Goal: Information Seeking & Learning: Learn about a topic

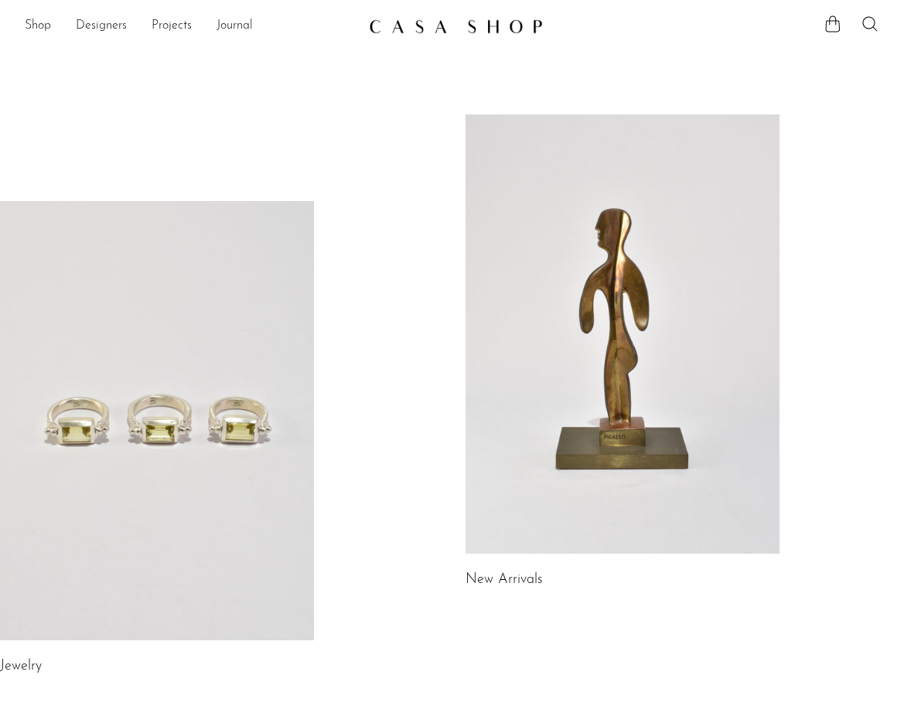
click at [76, 288] on link at bounding box center [157, 420] width 314 height 439
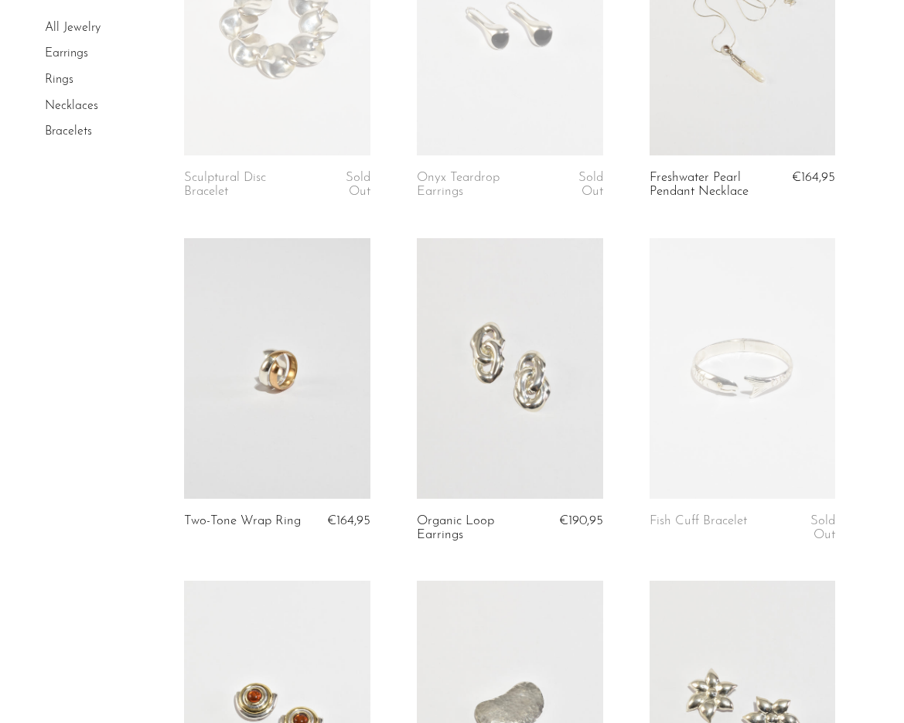
scroll to position [251, 0]
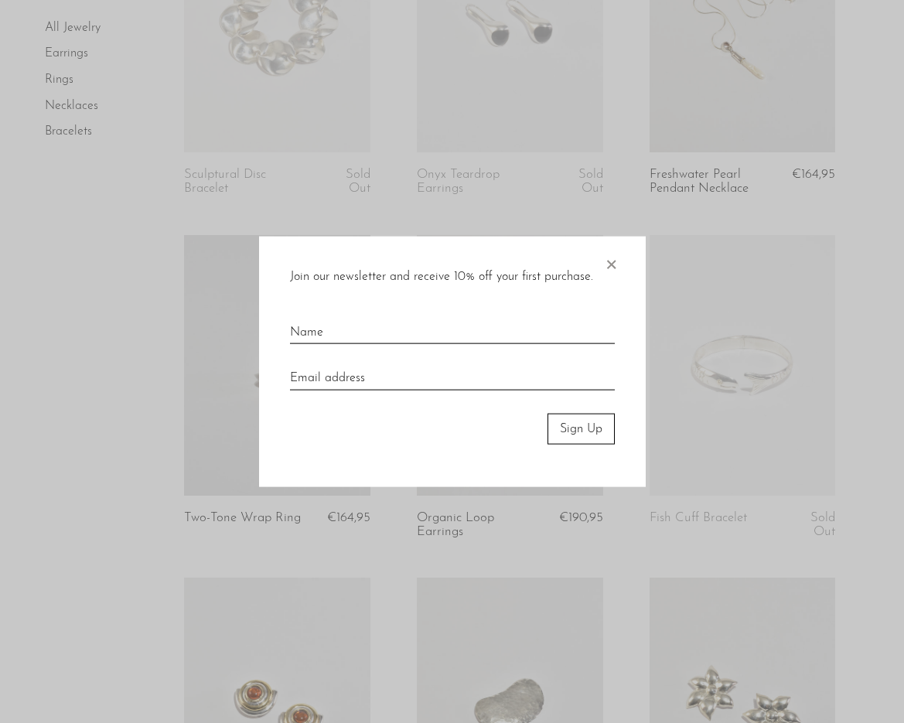
click at [615, 264] on span "×" at bounding box center [610, 261] width 15 height 50
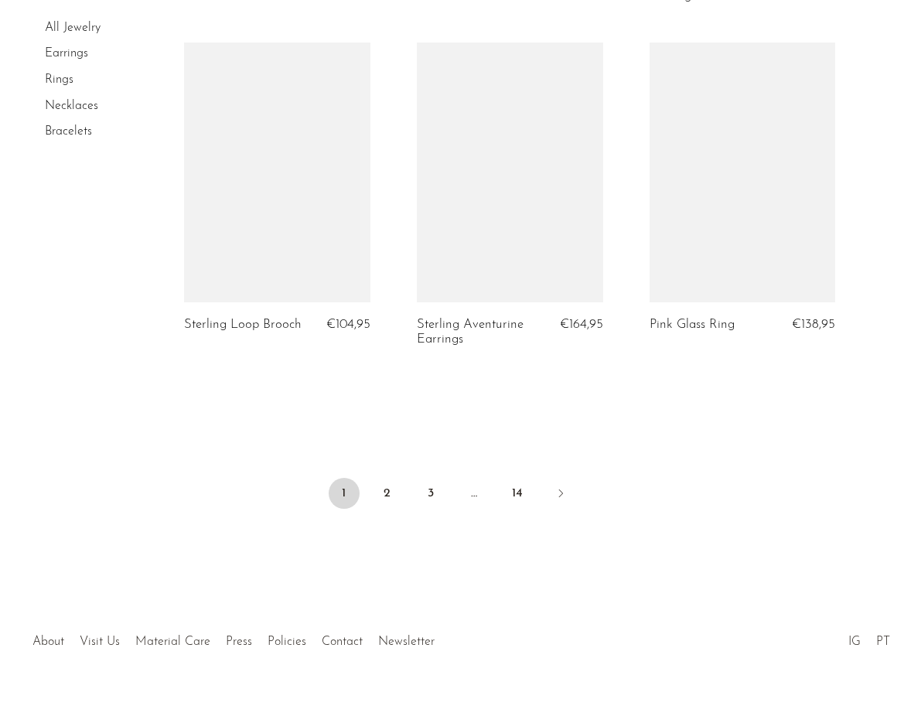
scroll to position [3890, 0]
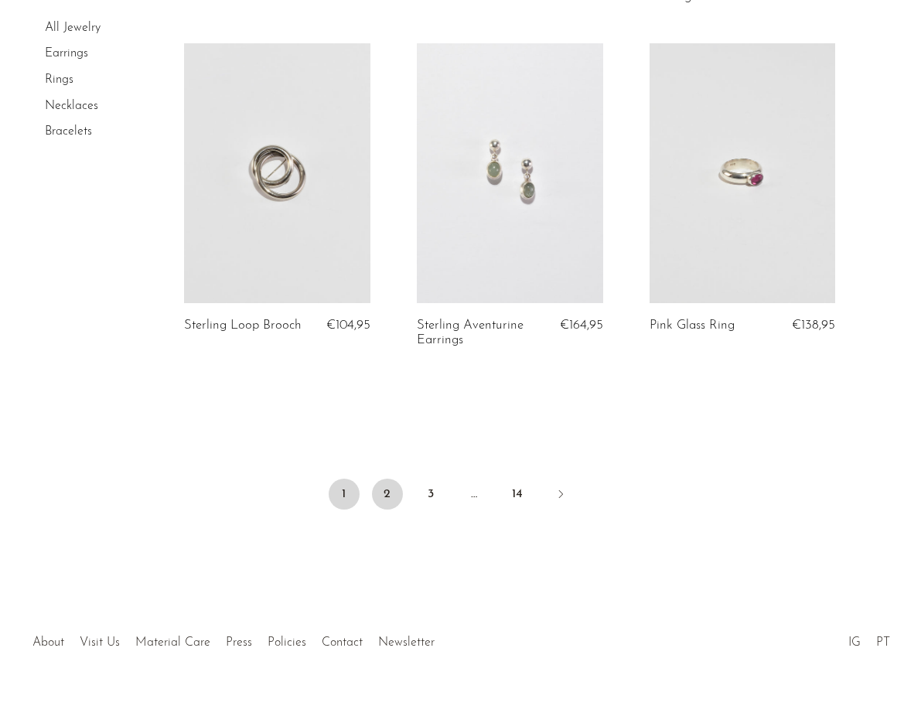
click at [388, 479] on link "2" at bounding box center [387, 494] width 31 height 31
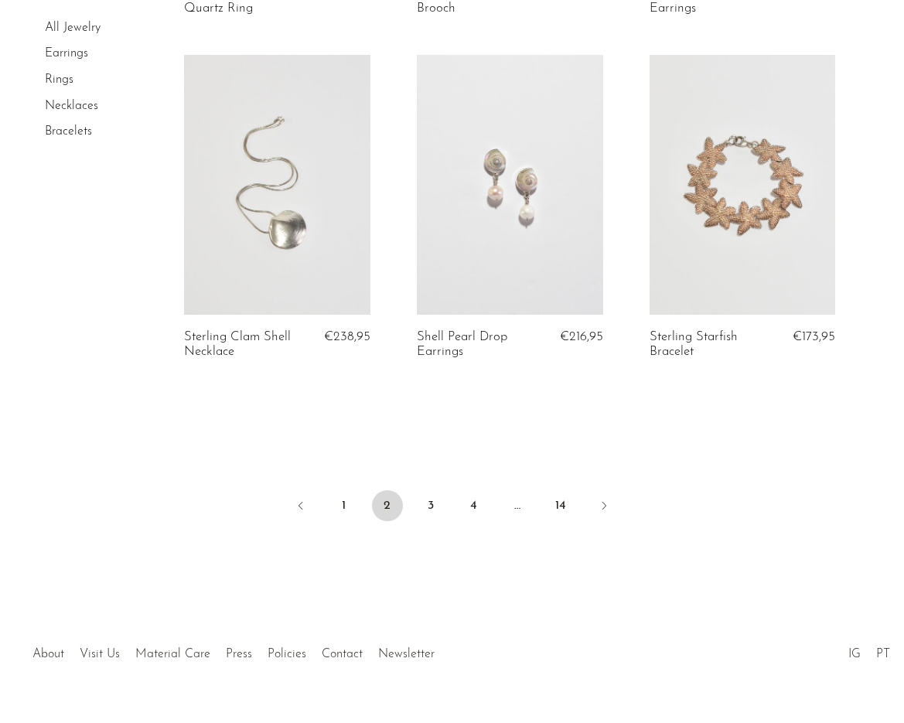
scroll to position [3882, 0]
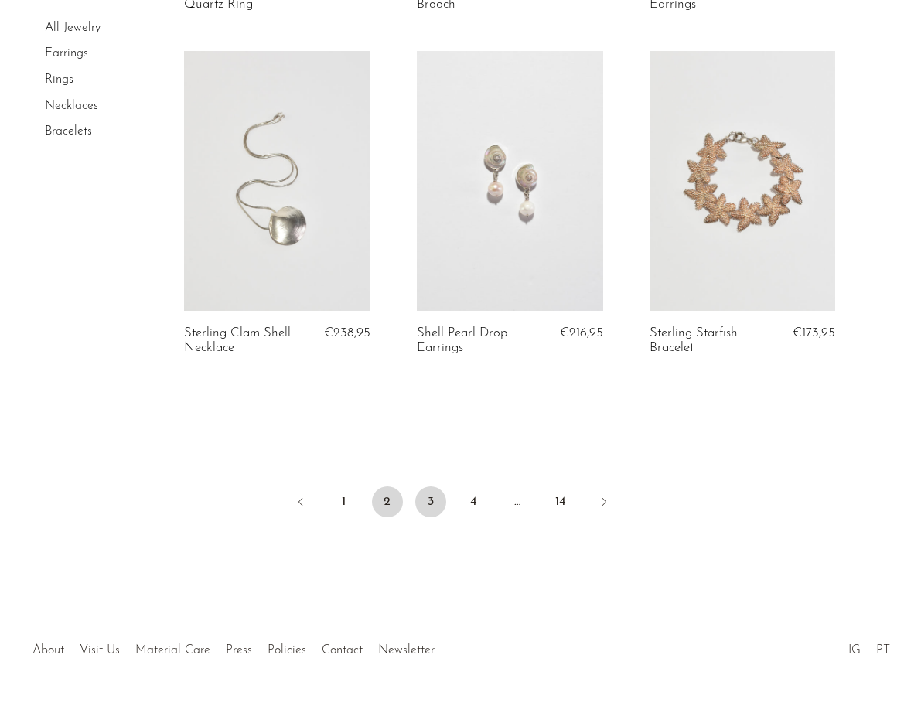
click at [431, 497] on link "3" at bounding box center [430, 502] width 31 height 31
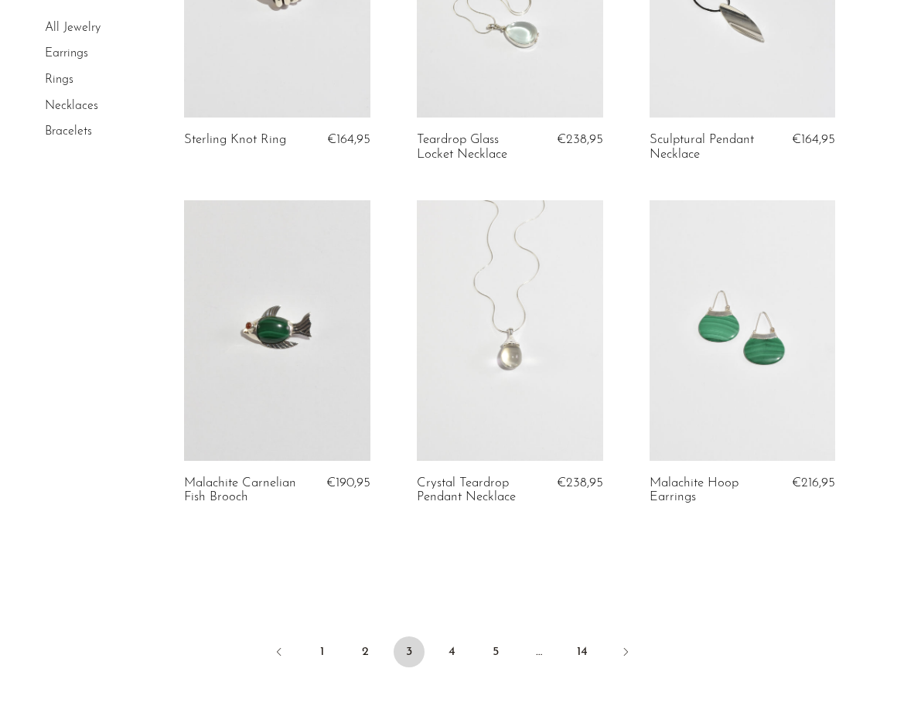
scroll to position [3746, 0]
click at [457, 643] on link "4" at bounding box center [452, 652] width 31 height 31
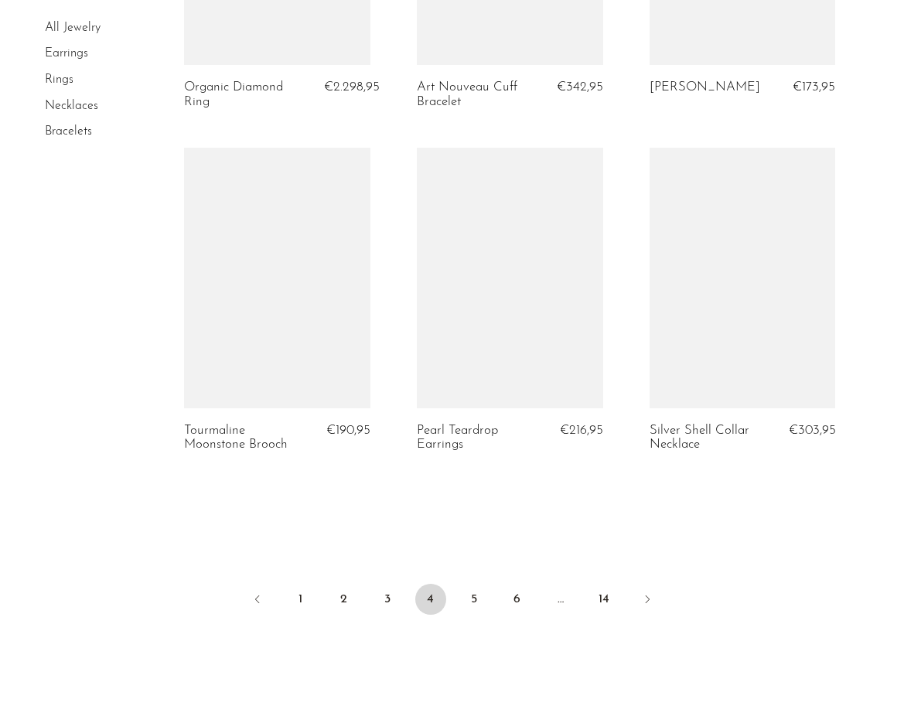
scroll to position [3830, 0]
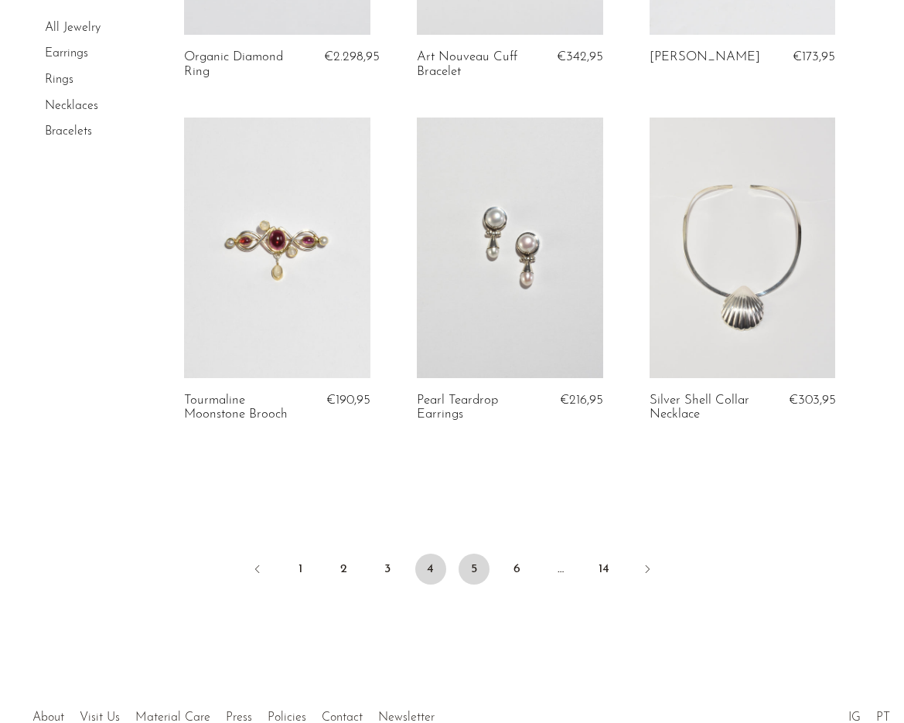
click at [470, 554] on link "5" at bounding box center [474, 569] width 31 height 31
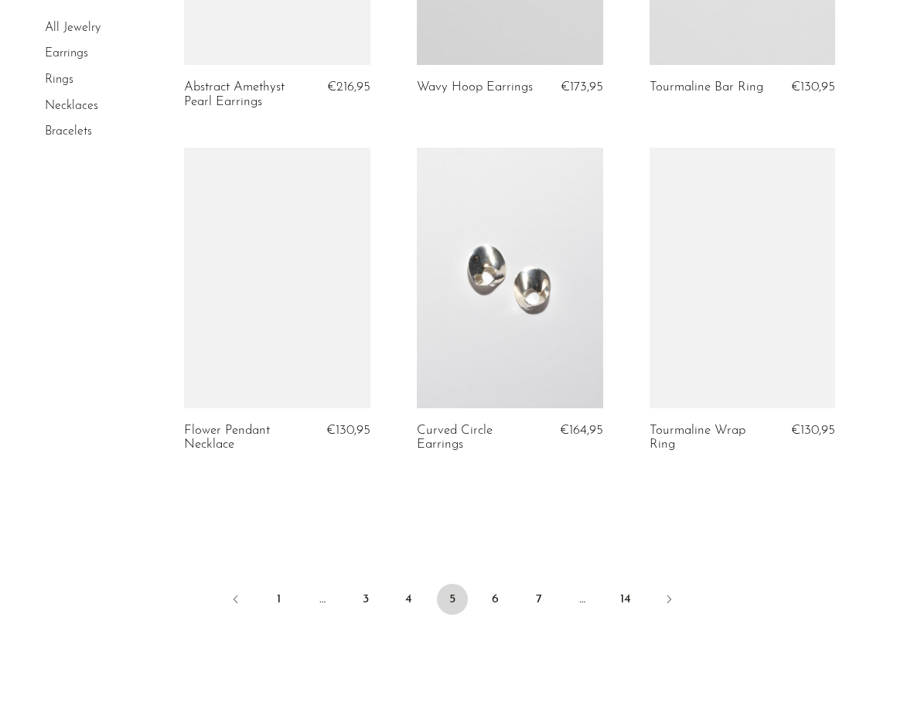
scroll to position [3782, 0]
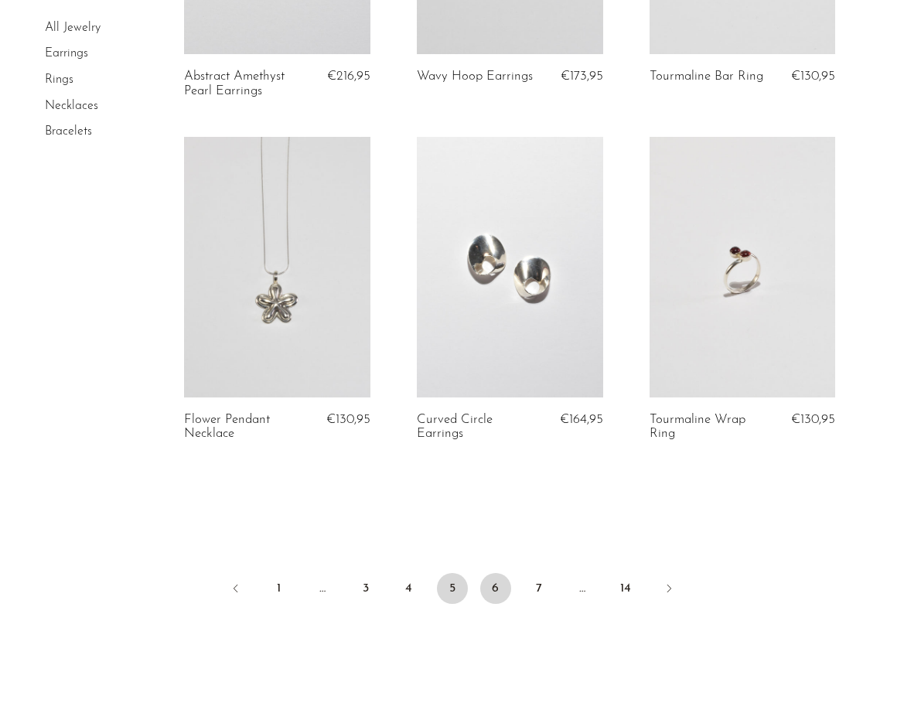
click at [490, 573] on link "6" at bounding box center [495, 588] width 31 height 31
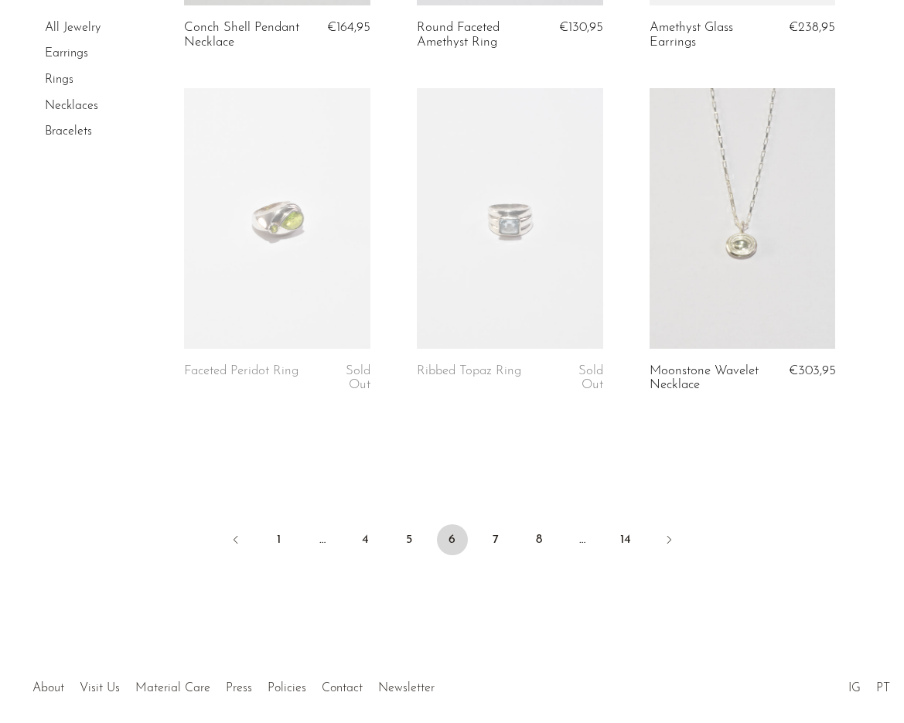
scroll to position [3831, 0]
click at [495, 524] on link "7" at bounding box center [495, 539] width 31 height 31
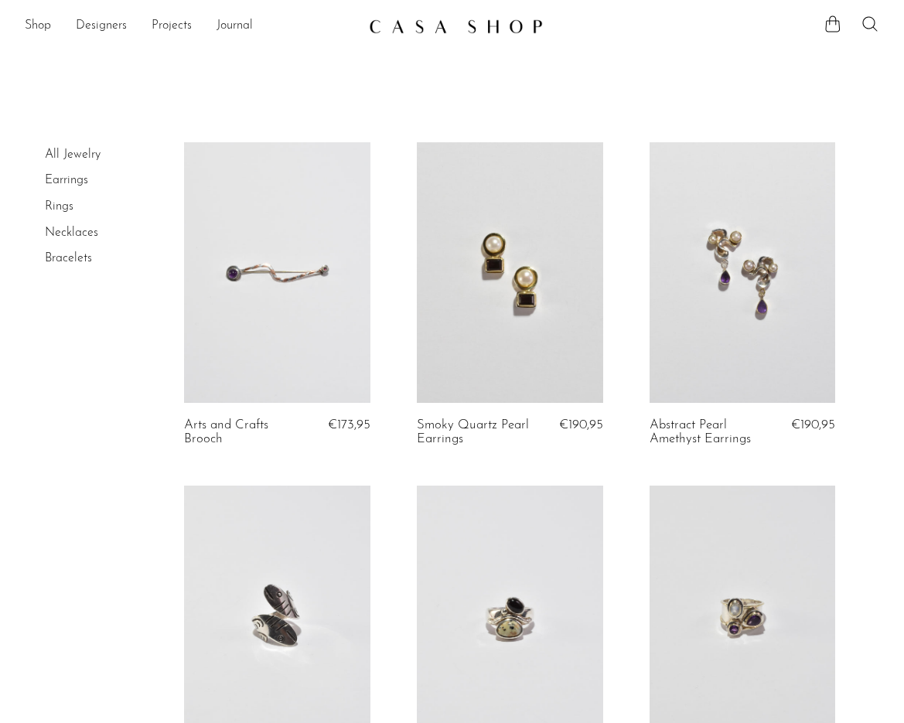
drag, startPoint x: 764, startPoint y: 17, endPoint x: 81, endPoint y: 545, distance: 863.5
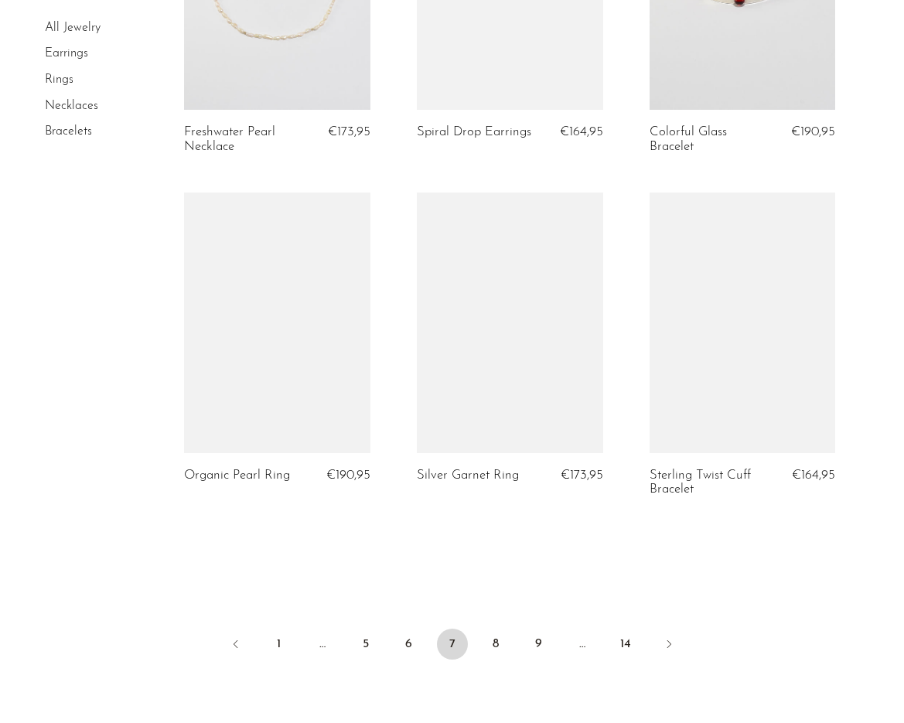
scroll to position [3729, 0]
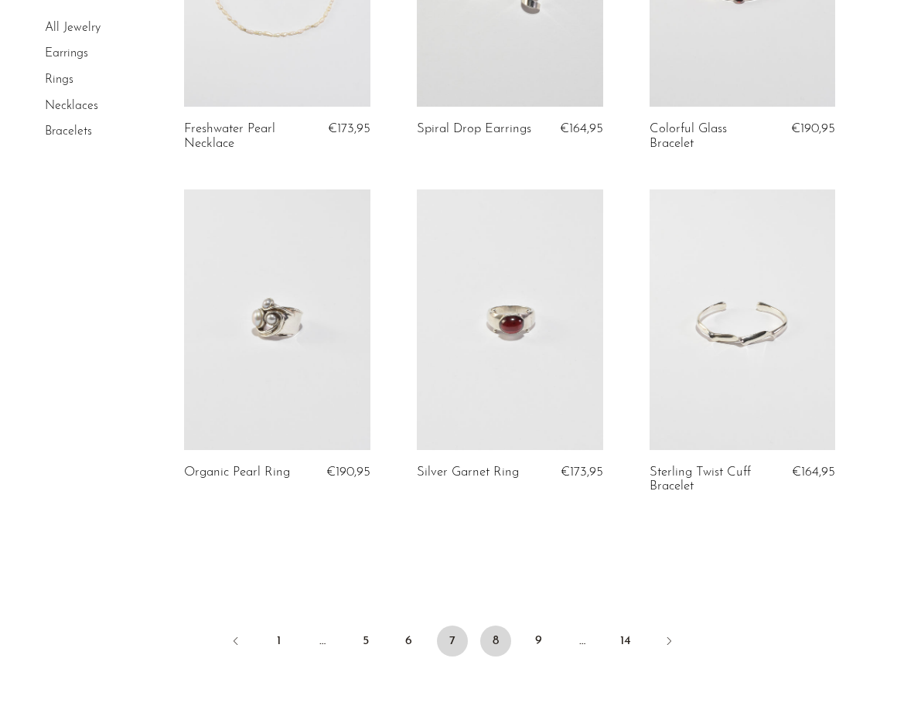
click at [494, 634] on link "8" at bounding box center [495, 641] width 31 height 31
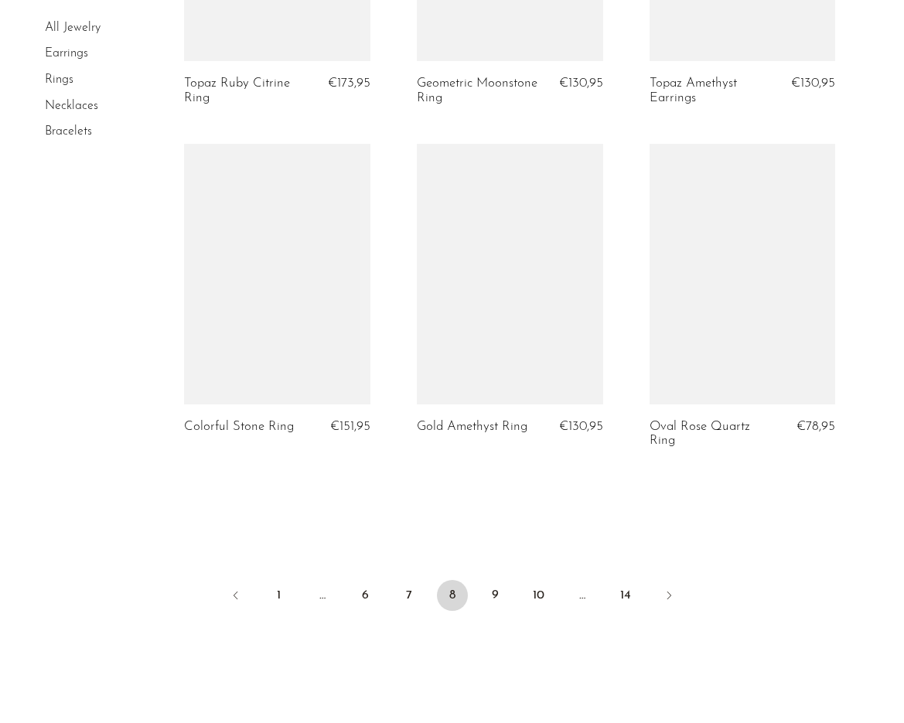
scroll to position [3789, 0]
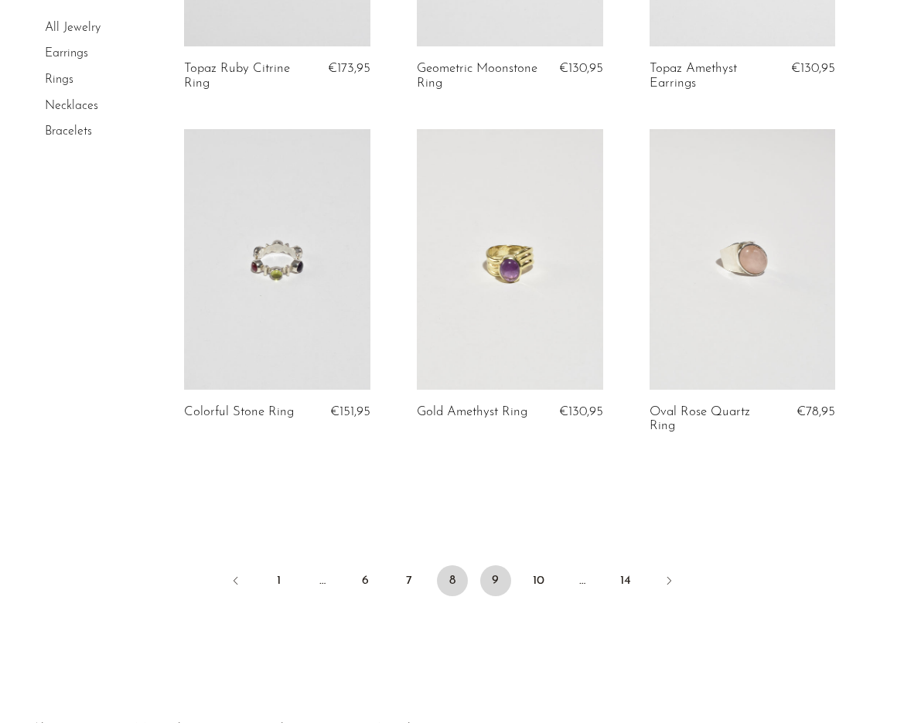
click at [494, 577] on link "9" at bounding box center [495, 580] width 31 height 31
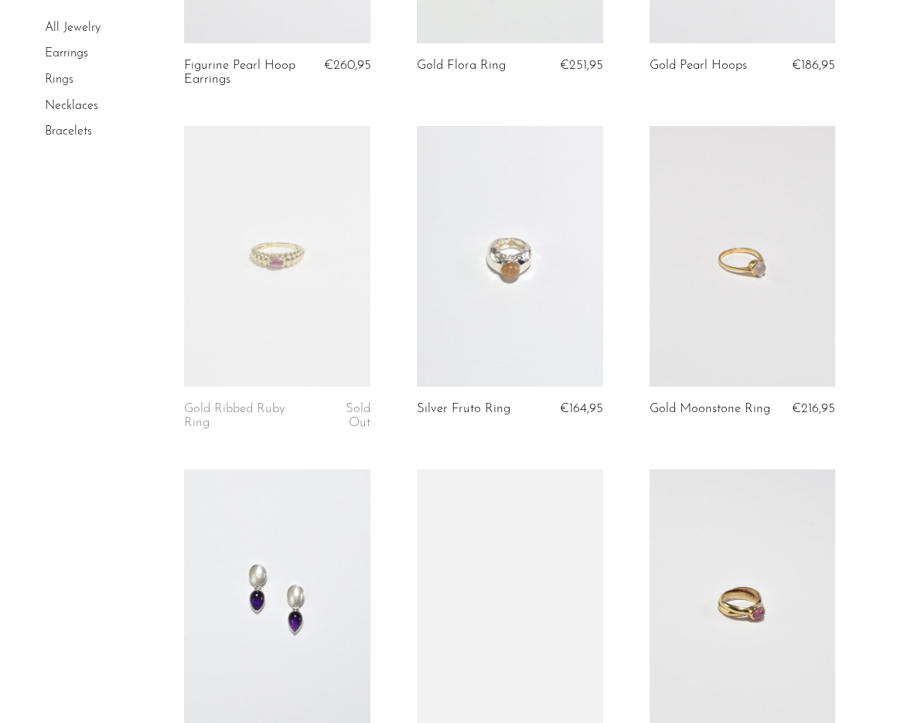
scroll to position [2078, 0]
